Goal: Task Accomplishment & Management: Manage account settings

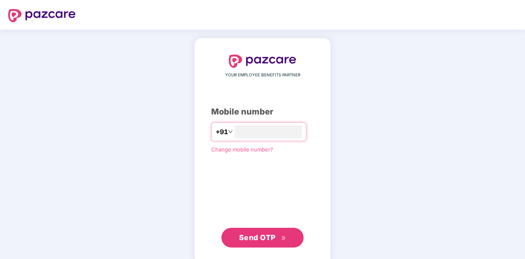
type input "**********"
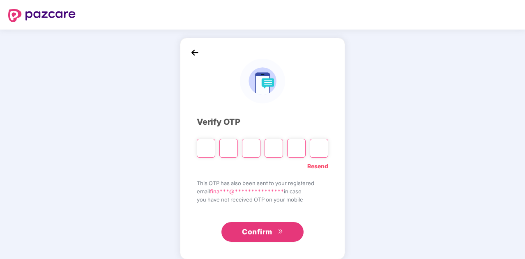
type input "*"
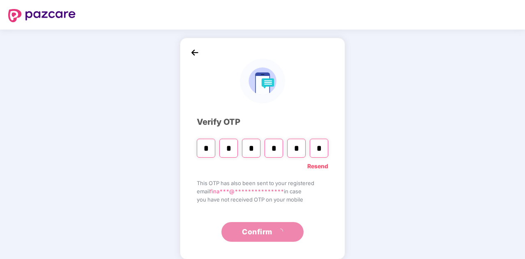
type input "*"
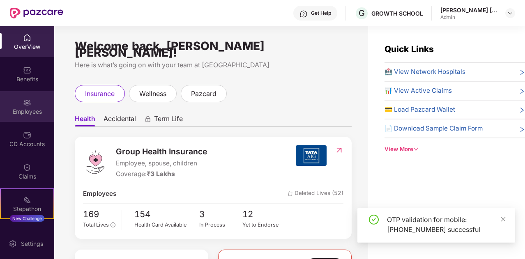
click at [41, 102] on div "Employees" at bounding box center [27, 106] width 54 height 31
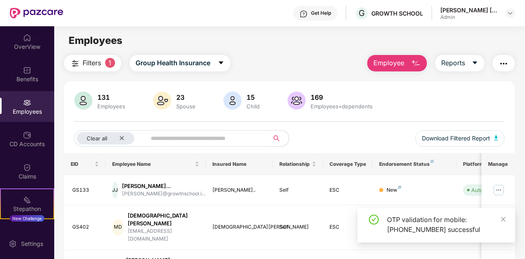
click at [167, 140] on input "text" at bounding box center [204, 138] width 107 height 12
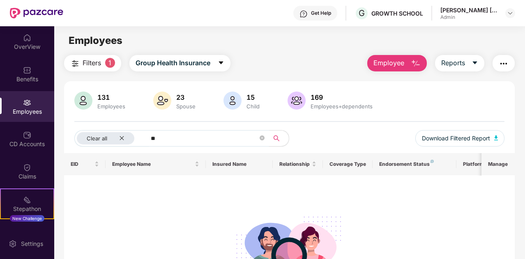
type input "*"
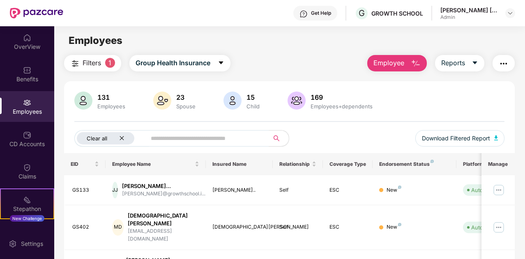
click at [127, 137] on div "Clear all" at bounding box center [105, 138] width 57 height 12
click at [137, 137] on input "text" at bounding box center [192, 138] width 132 height 12
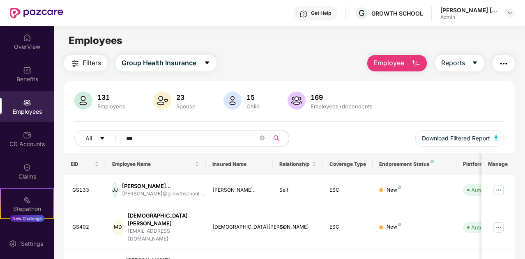
type input "****"
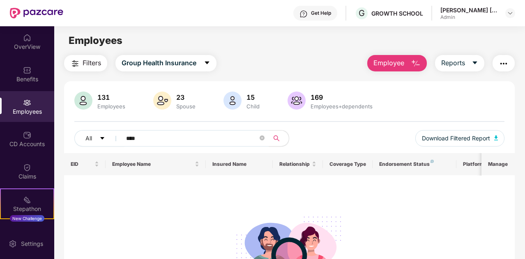
click at [211, 187] on div "No data found" at bounding box center [290, 244] width 438 height 124
click at [160, 137] on input "****" at bounding box center [192, 138] width 132 height 12
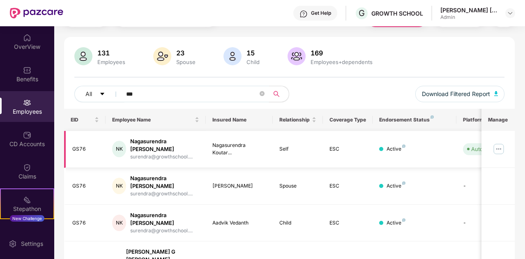
scroll to position [45, 0]
type input "***"
click at [497, 142] on img at bounding box center [498, 148] width 13 height 13
click at [275, 173] on td "Spouse" at bounding box center [298, 185] width 50 height 37
click at [484, 174] on td at bounding box center [497, 185] width 33 height 37
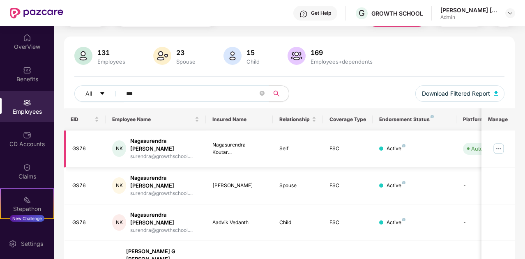
click at [497, 142] on img at bounding box center [498, 148] width 13 height 13
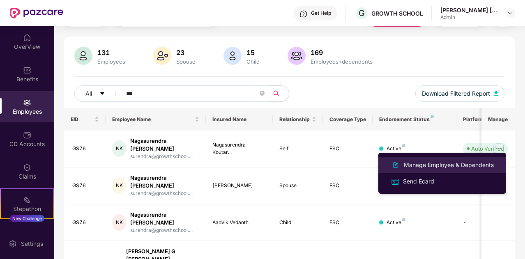
click at [435, 163] on div "Manage Employee & Dependents" at bounding box center [448, 164] width 93 height 9
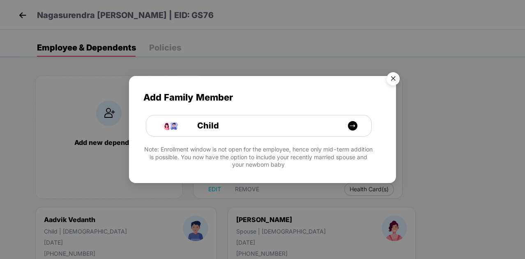
click at [392, 79] on img "Close" at bounding box center [392, 80] width 23 height 23
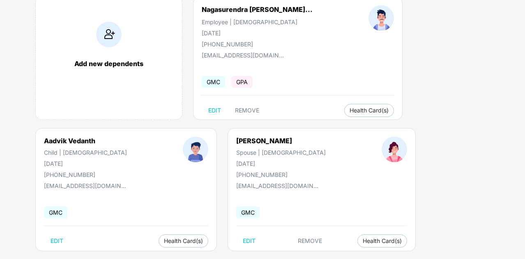
scroll to position [91, 0]
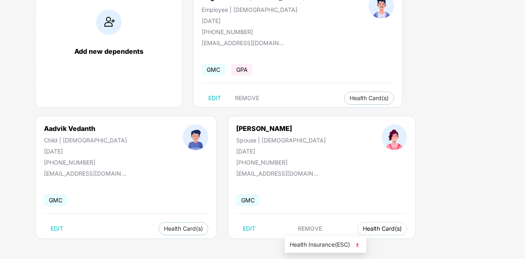
click at [357, 234] on button "Health Card(s)" at bounding box center [382, 228] width 50 height 13
click at [310, 243] on span "Health Insurance(ESC)" at bounding box center [325, 244] width 72 height 9
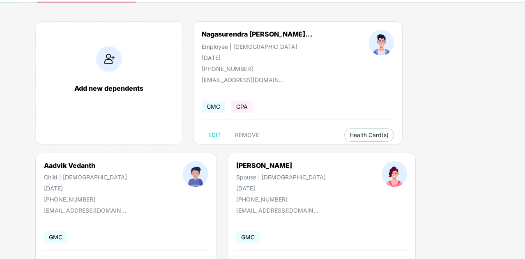
scroll to position [0, 0]
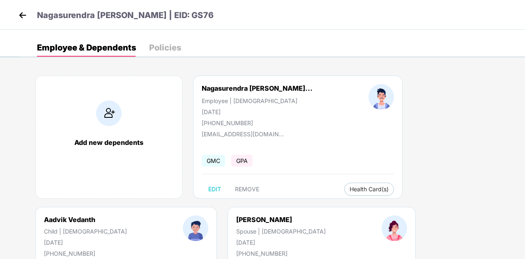
click at [149, 44] on div "Policies" at bounding box center [165, 48] width 32 height 8
